Goal: Find contact information: Find contact information

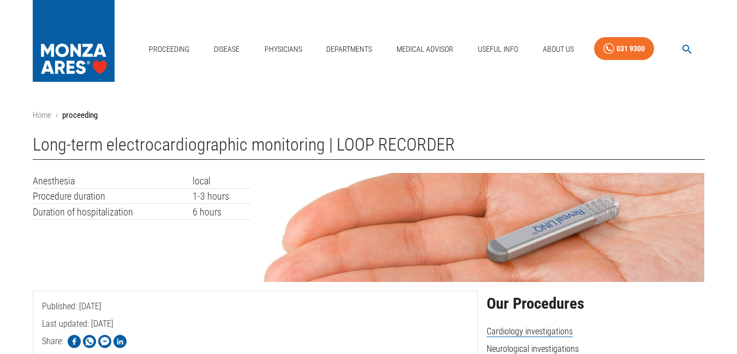
drag, startPoint x: 554, startPoint y: 45, endPoint x: 691, endPoint y: 71, distance: 139.4
click at [691, 71] on div "proceeding disease physicians departments Medical Advisor Useful Info About Us …" at bounding box center [368, 46] width 737 height 93
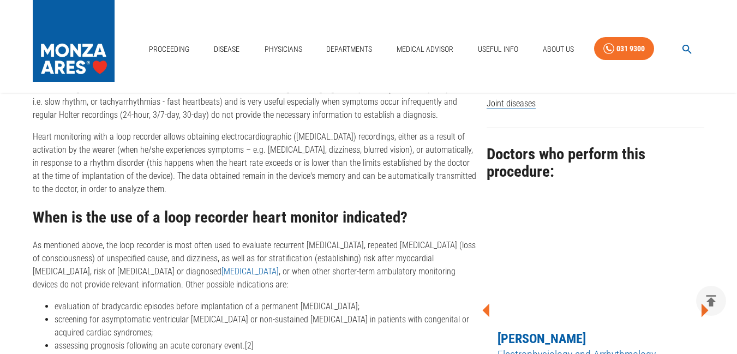
scroll to position [1012, 0]
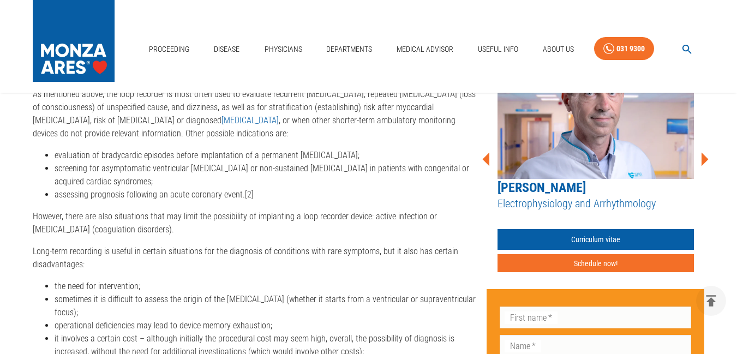
click at [534, 180] on font "[PERSON_NAME]" at bounding box center [542, 187] width 88 height 15
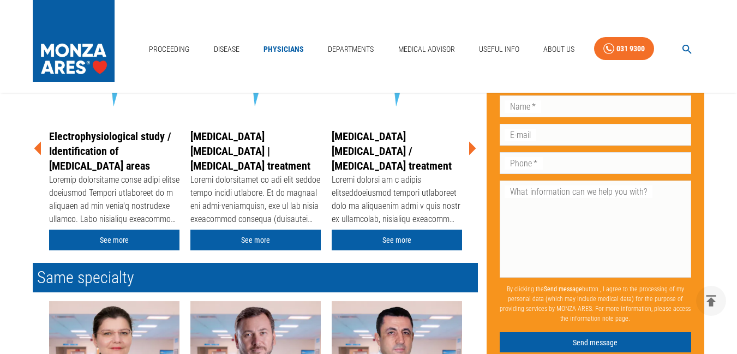
scroll to position [302, 0]
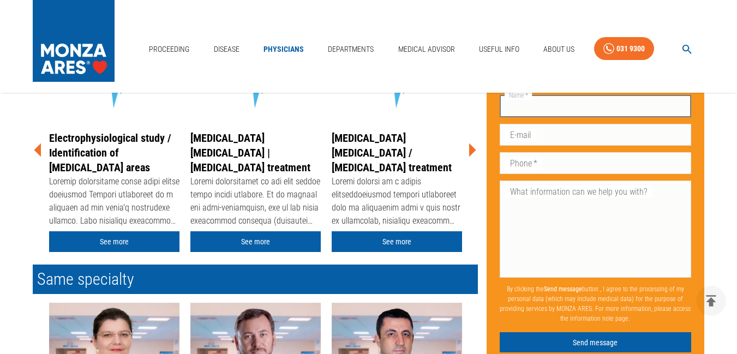
click at [553, 104] on input "Name   *" at bounding box center [596, 106] width 192 height 22
type input "[PERSON_NAME]"
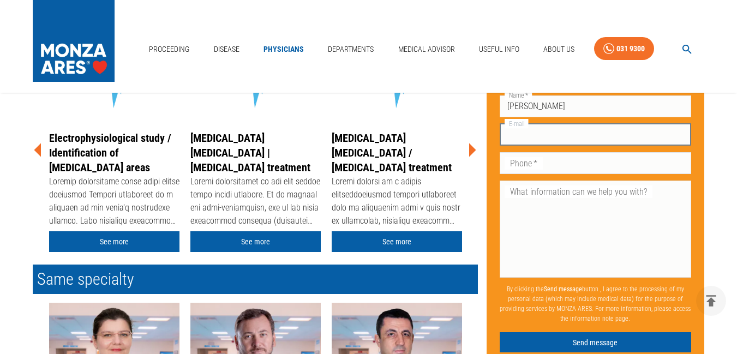
click at [539, 132] on input "E-mail" at bounding box center [596, 134] width 192 height 22
type input "d"
type input "a"
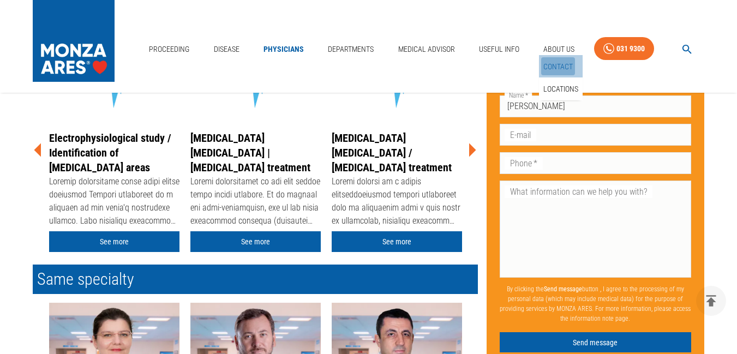
click at [555, 67] on font "Contact" at bounding box center [557, 66] width 29 height 9
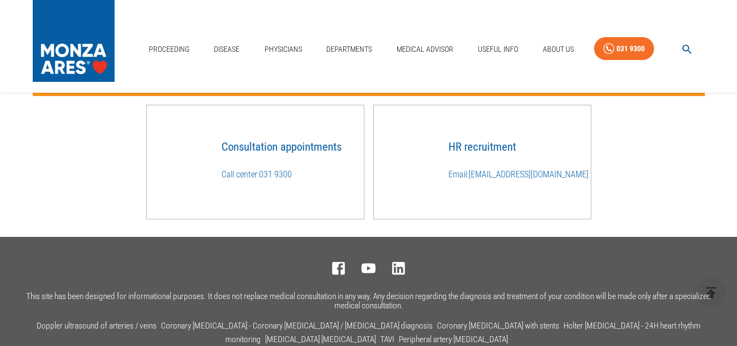
scroll to position [794, 0]
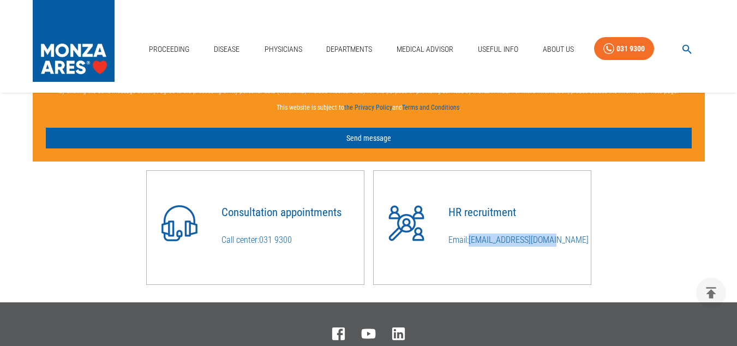
drag, startPoint x: 559, startPoint y: 240, endPoint x: 473, endPoint y: 243, distance: 85.7
click at [473, 243] on p "Email: [EMAIL_ADDRESS][DOMAIN_NAME]" at bounding box center [520, 240] width 142 height 13
copy font "[EMAIL_ADDRESS][DOMAIN_NAME]"
click at [521, 194] on div "HR recruitment Email: [EMAIL_ADDRESS][DOMAIN_NAME]" at bounding box center [515, 218] width 151 height 73
drag, startPoint x: 565, startPoint y: 242, endPoint x: 473, endPoint y: 241, distance: 91.7
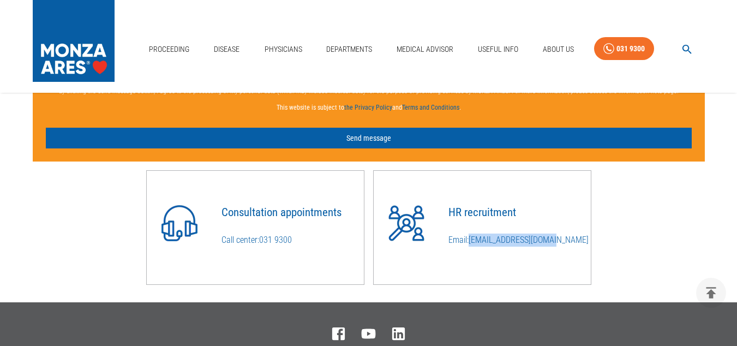
click at [473, 241] on p "Email: [EMAIL_ADDRESS][DOMAIN_NAME]" at bounding box center [520, 240] width 142 height 13
copy font "[EMAIL_ADDRESS][DOMAIN_NAME]"
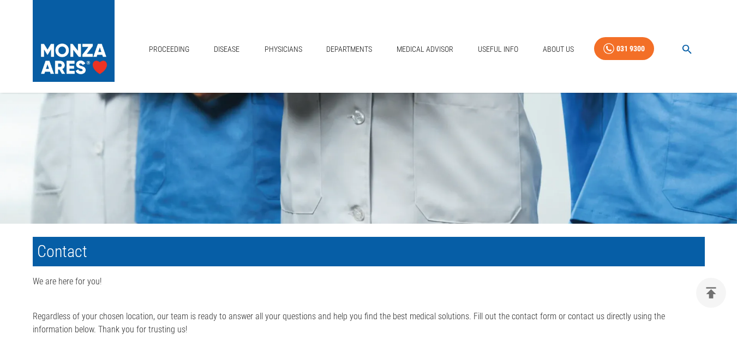
scroll to position [240, 0]
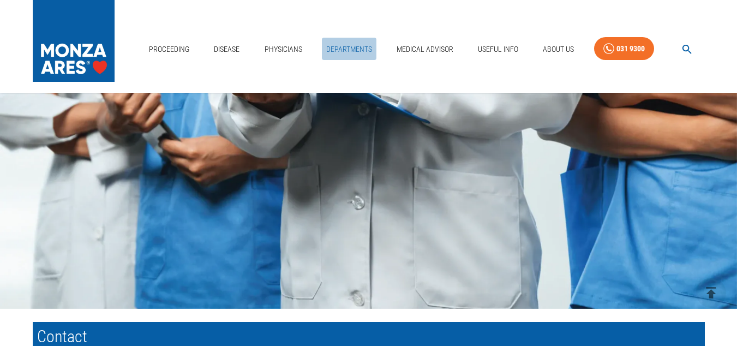
click at [347, 49] on font "departments" at bounding box center [349, 49] width 46 height 9
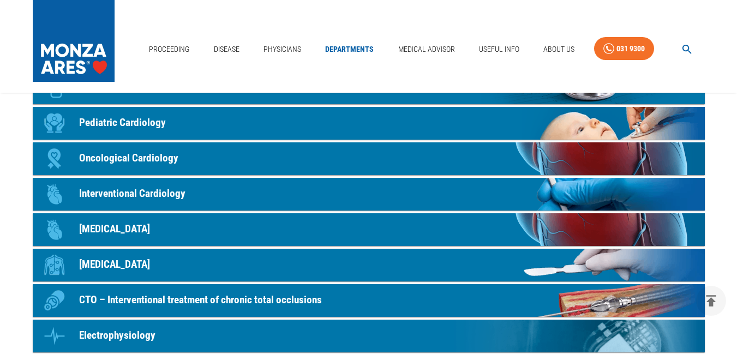
scroll to position [106, 0]
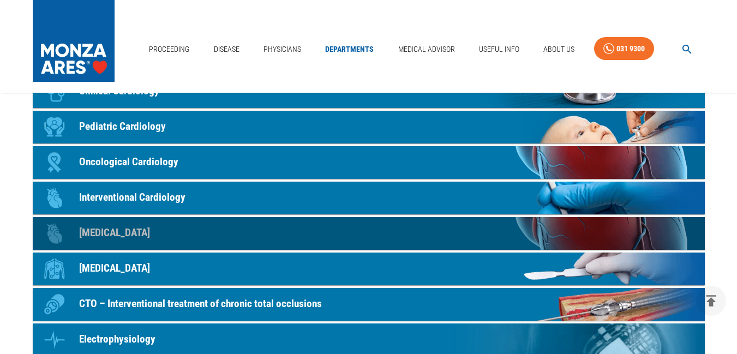
click at [128, 232] on font "[MEDICAL_DATA]" at bounding box center [114, 232] width 71 height 13
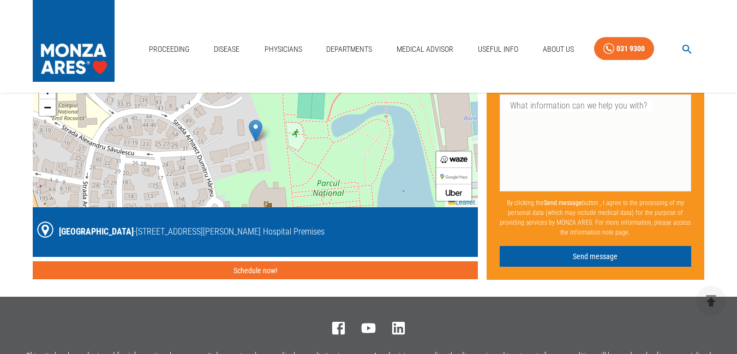
scroll to position [1469, 0]
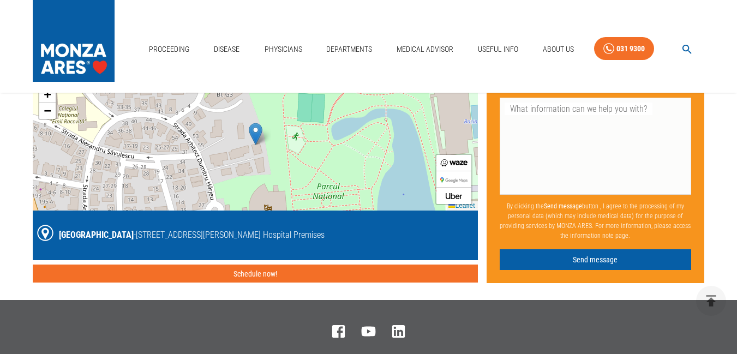
drag, startPoint x: 356, startPoint y: 232, endPoint x: 102, endPoint y: 233, distance: 254.3
click at [102, 233] on div "[GEOGRAPHIC_DATA] - [STREET_ADDRESS][PERSON_NAME] Hospital Premises" at bounding box center [255, 235] width 437 height 41
drag, startPoint x: 56, startPoint y: 229, endPoint x: 351, endPoint y: 235, distance: 295.3
click at [351, 235] on div "[GEOGRAPHIC_DATA] - [STREET_ADDRESS][PERSON_NAME] Hospital Premises" at bounding box center [255, 235] width 437 height 41
copy div "[GEOGRAPHIC_DATA] - [STREET_ADDRESS][PERSON_NAME] Hospital Premises"
